Goal: Task Accomplishment & Management: Manage account settings

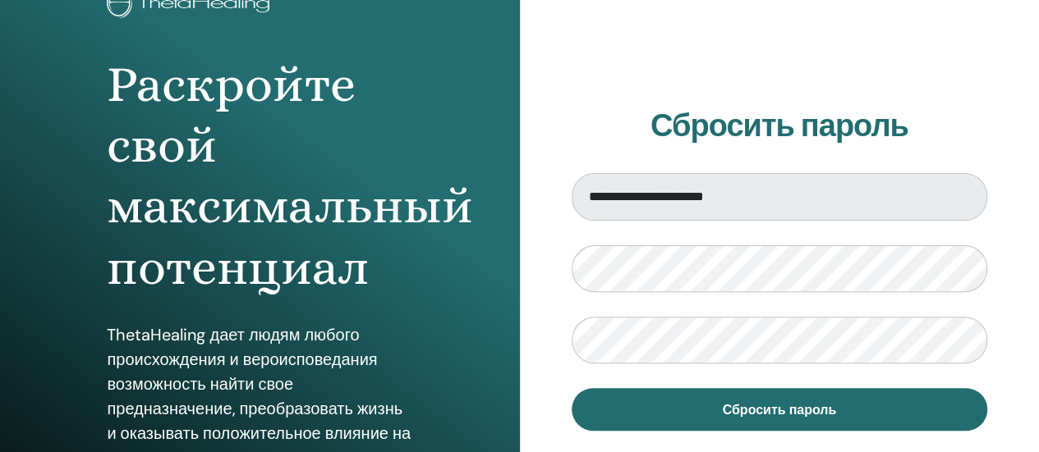
scroll to position [127, 0]
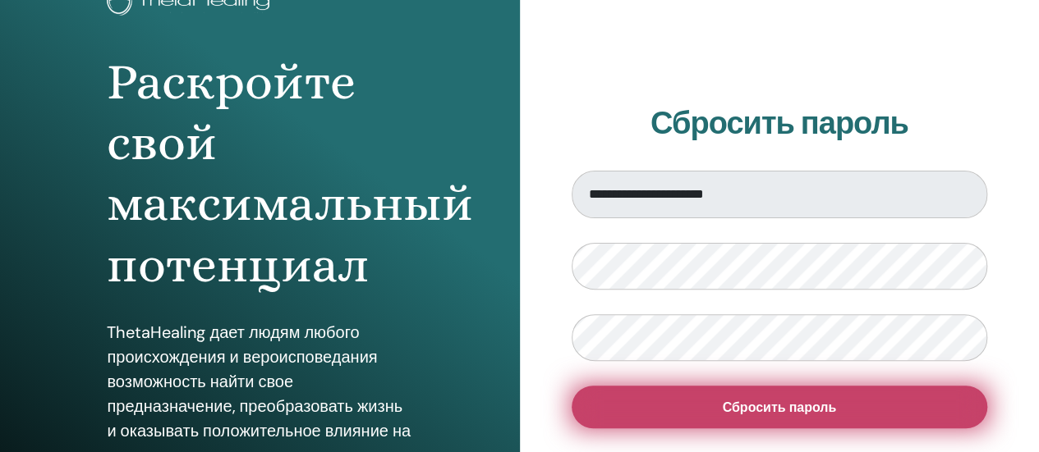
click at [659, 414] on button "Сбросить пароль" at bounding box center [780, 407] width 416 height 43
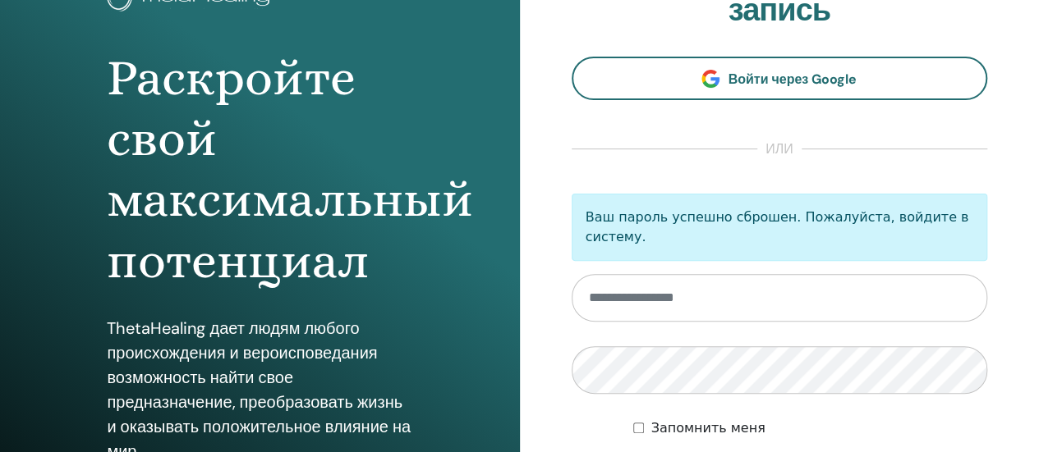
scroll to position [144, 0]
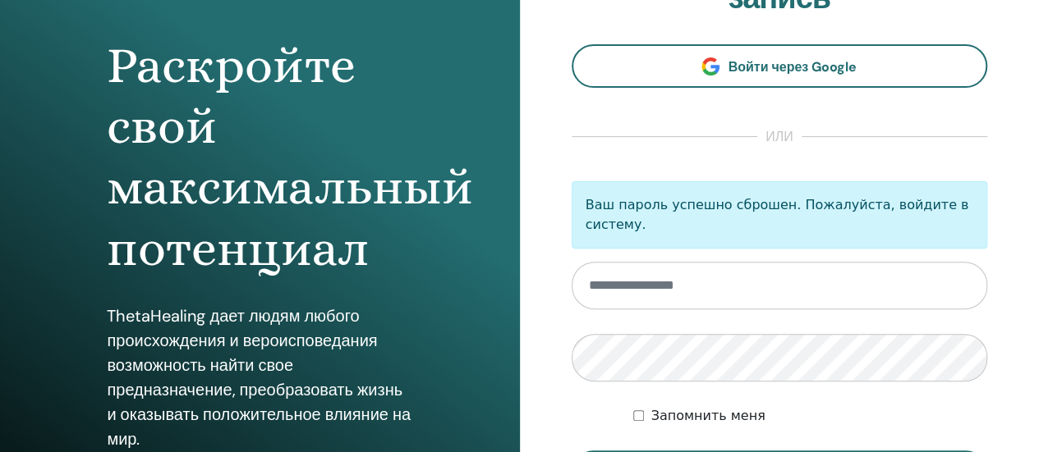
click at [733, 288] on input "email" at bounding box center [780, 286] width 416 height 48
type input "**********"
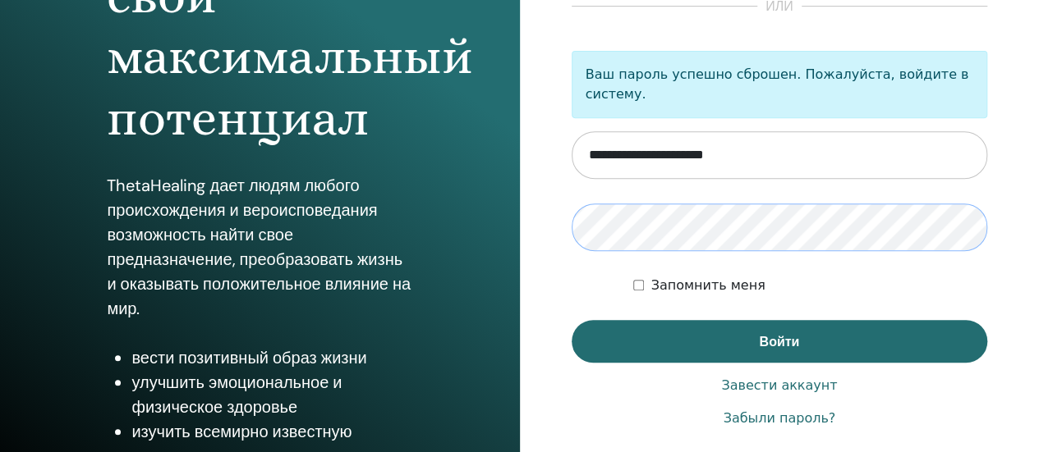
scroll to position [276, 0]
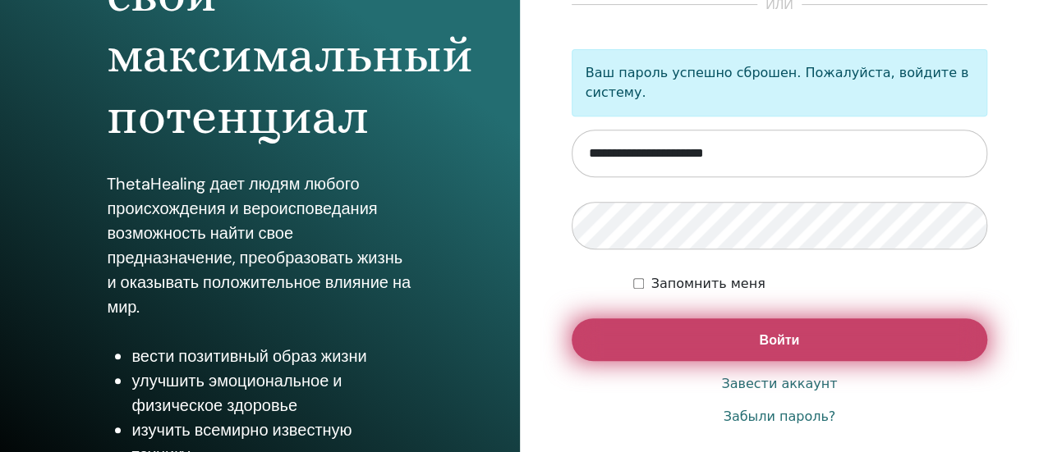
click at [664, 324] on button "Войти" at bounding box center [780, 340] width 416 height 43
